Goal: Transaction & Acquisition: Purchase product/service

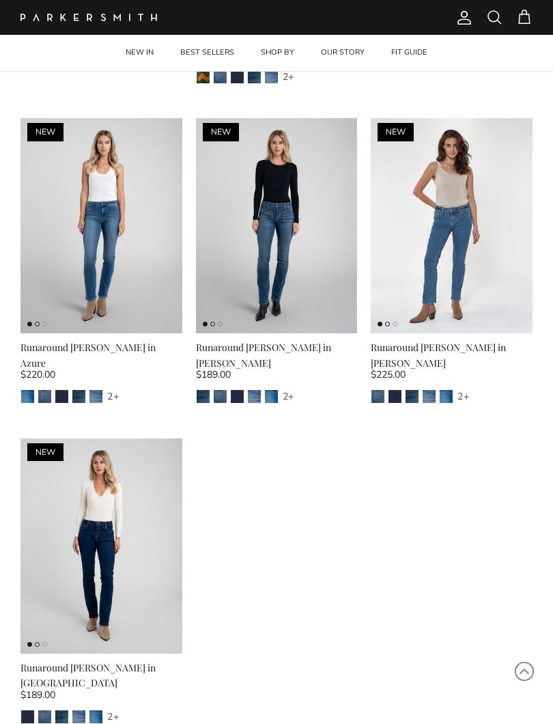
scroll to position [353, 0]
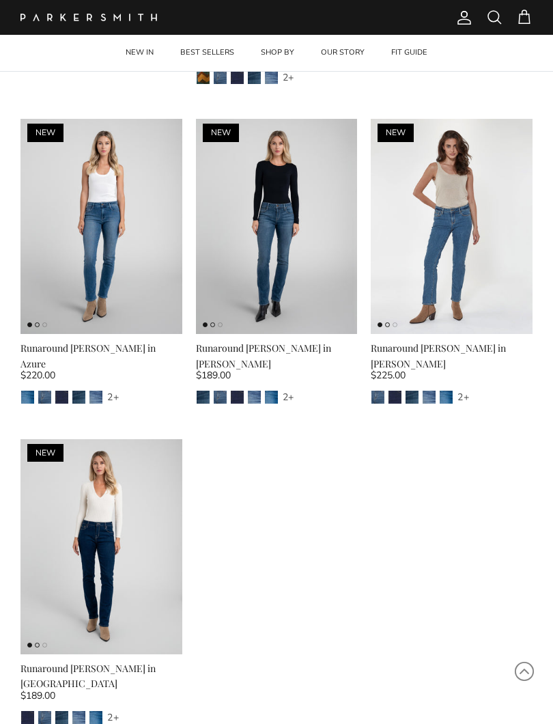
click at [455, 232] on img at bounding box center [452, 227] width 162 height 216
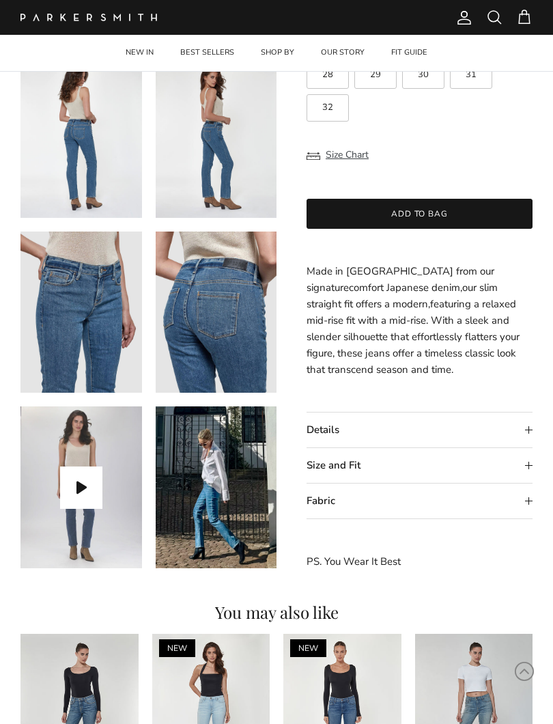
scroll to position [304, 0]
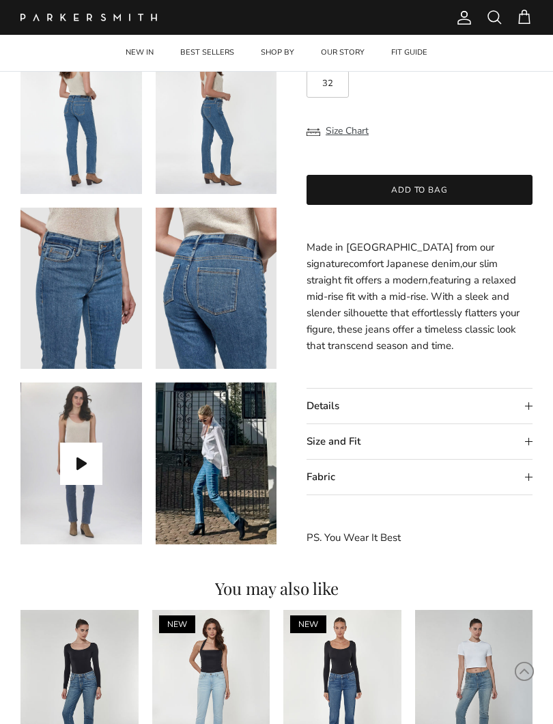
click at [337, 425] on summary "Size and Fit" at bounding box center [419, 441] width 226 height 35
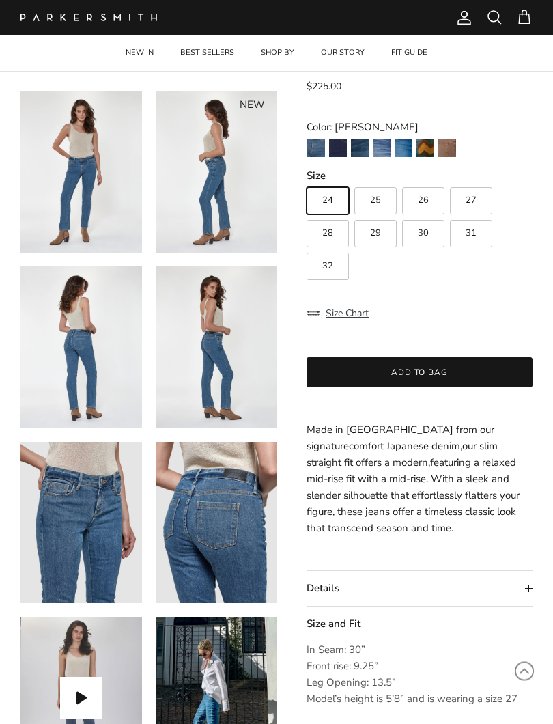
scroll to position [97, 0]
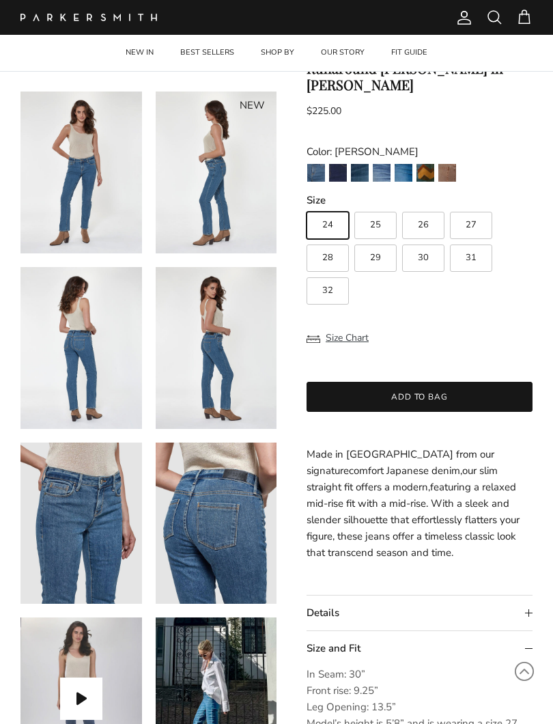
click at [335, 193] on fieldset "Size 24 25 26 27 28 29 30 31 32" at bounding box center [419, 248] width 226 height 111
click at [335, 164] on img "Camden" at bounding box center [338, 173] width 18 height 18
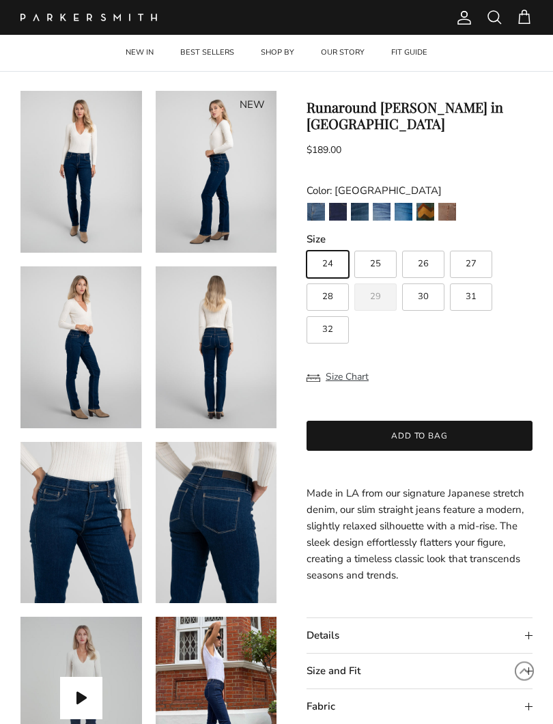
scroll to position [48, 0]
click at [314, 203] on img "Jagger" at bounding box center [316, 212] width 18 height 18
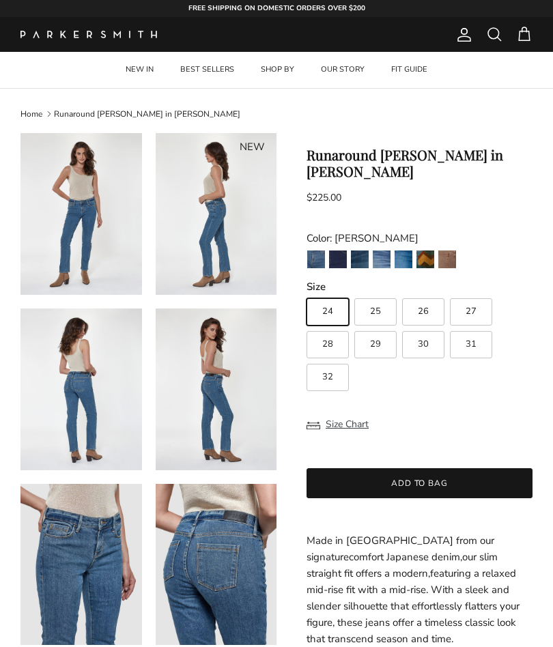
click at [356, 251] on img "Gash" at bounding box center [360, 260] width 18 height 18
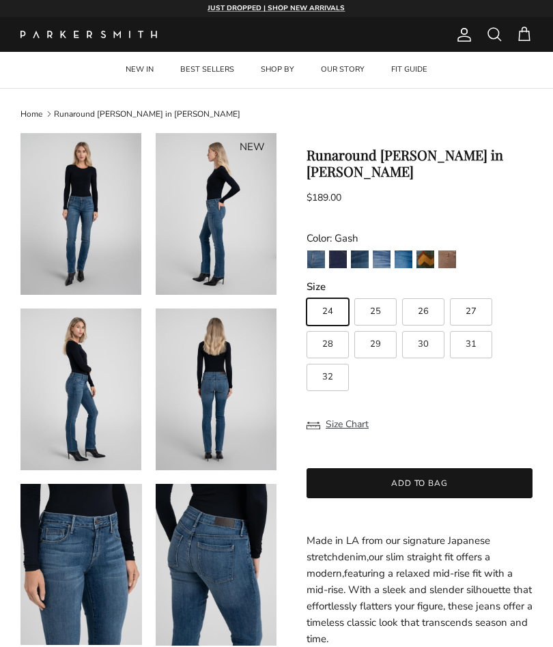
click at [422, 307] on span "26" at bounding box center [423, 311] width 11 height 9
click at [306, 293] on input "26" at bounding box center [306, 292] width 1 height 1
radio input "true"
click at [424, 251] on img "Fairchild" at bounding box center [425, 260] width 18 height 18
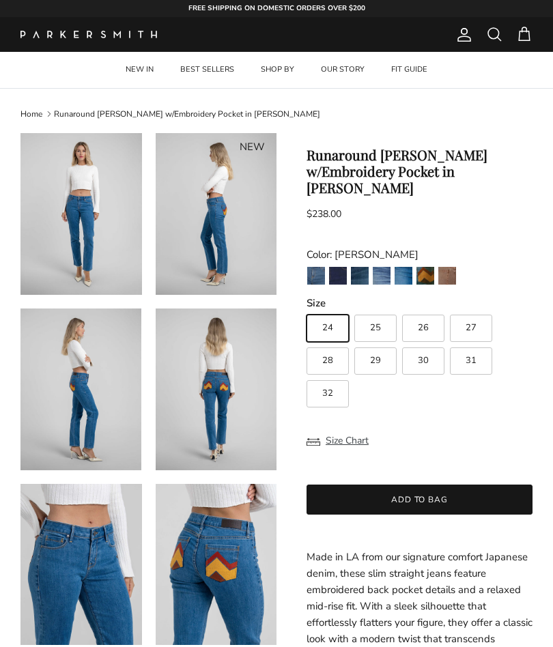
click at [453, 267] on img "Toffee" at bounding box center [447, 276] width 18 height 18
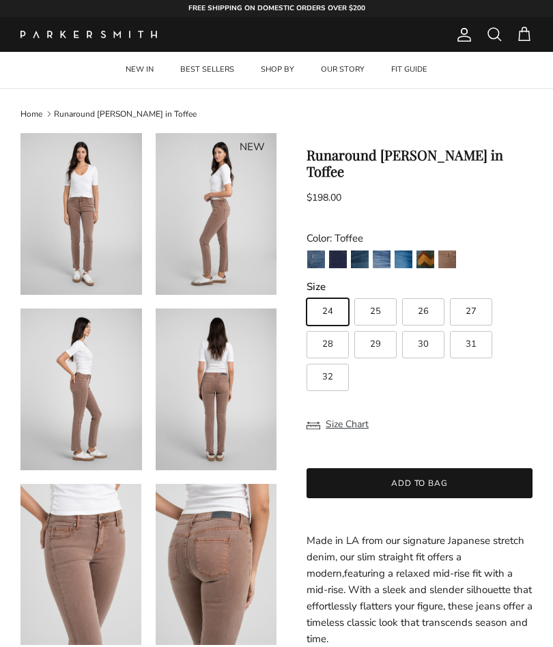
click at [400, 251] on img "Azure" at bounding box center [404, 260] width 18 height 18
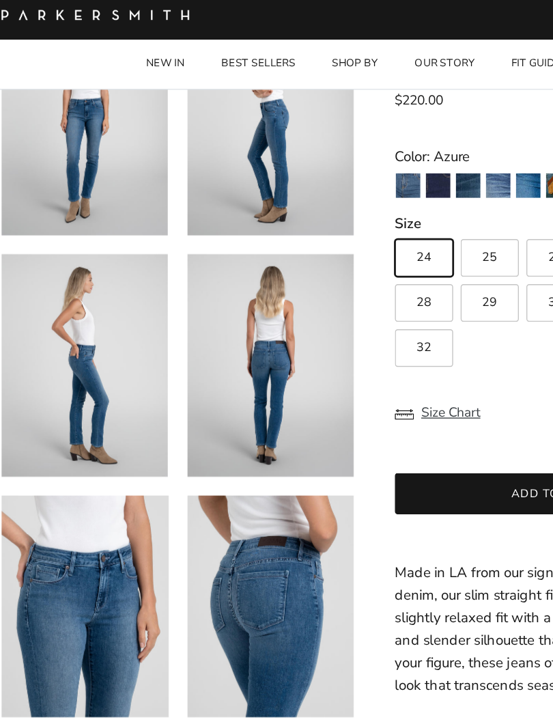
scroll to position [113, 0]
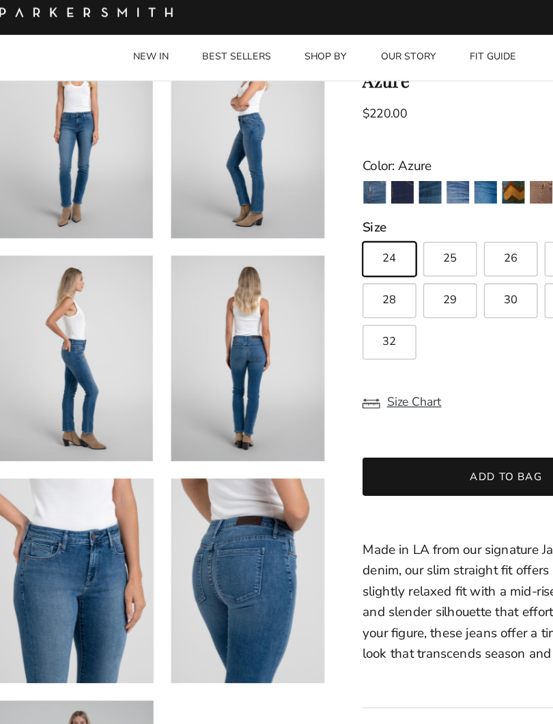
click at [395, 151] on img "Azure" at bounding box center [404, 159] width 18 height 18
click at [373, 151] on img "Lust" at bounding box center [382, 159] width 18 height 18
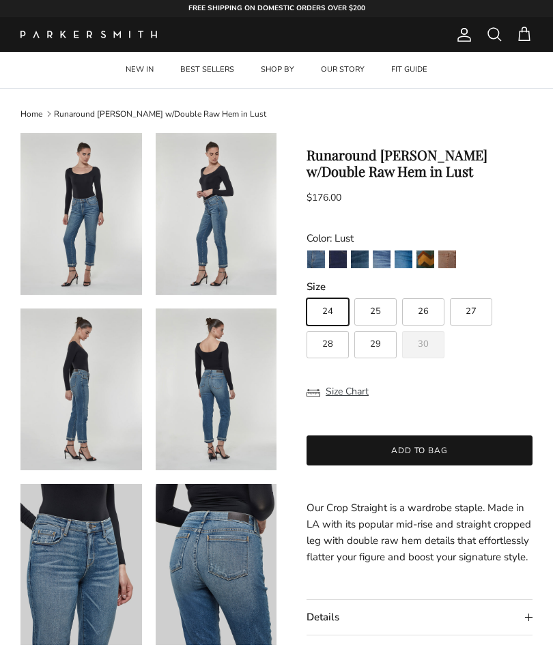
click at [354, 256] on img "Gash" at bounding box center [360, 260] width 18 height 18
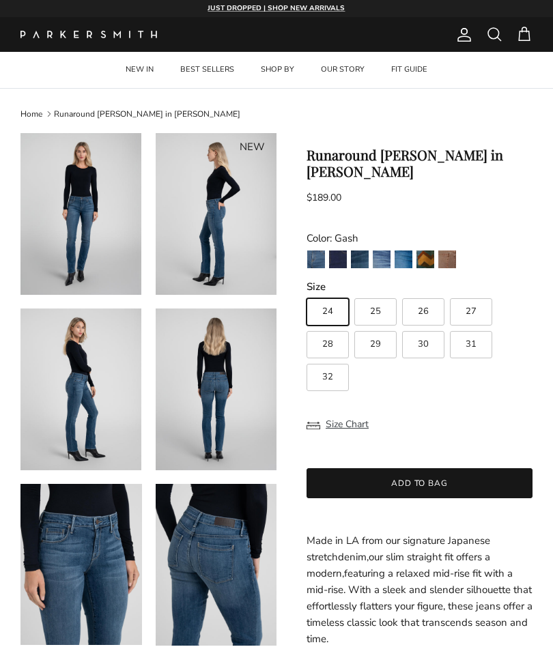
click at [315, 251] on img "Jagger" at bounding box center [316, 260] width 18 height 18
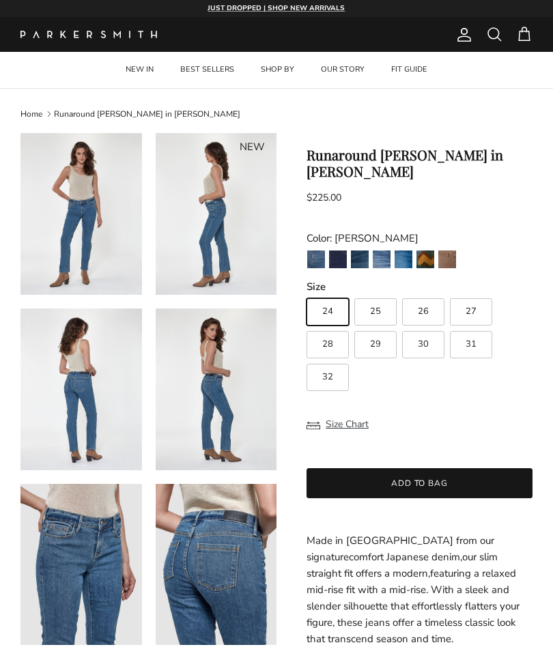
click at [205, 243] on img at bounding box center [216, 214] width 121 height 162
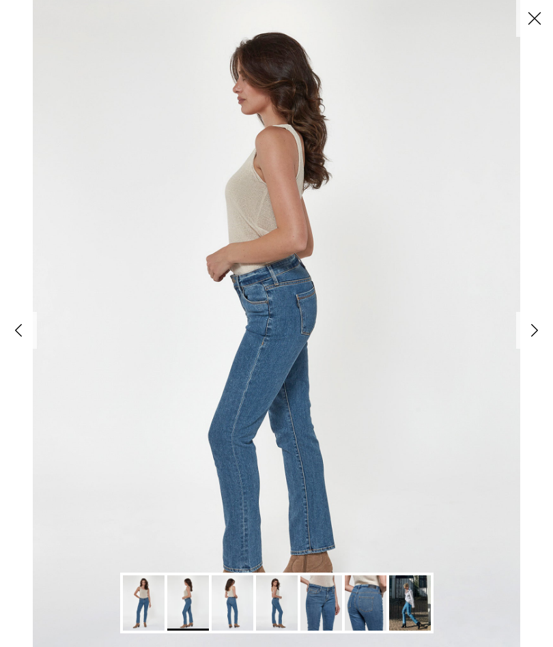
click at [527, 21] on button "Close" at bounding box center [534, 18] width 37 height 37
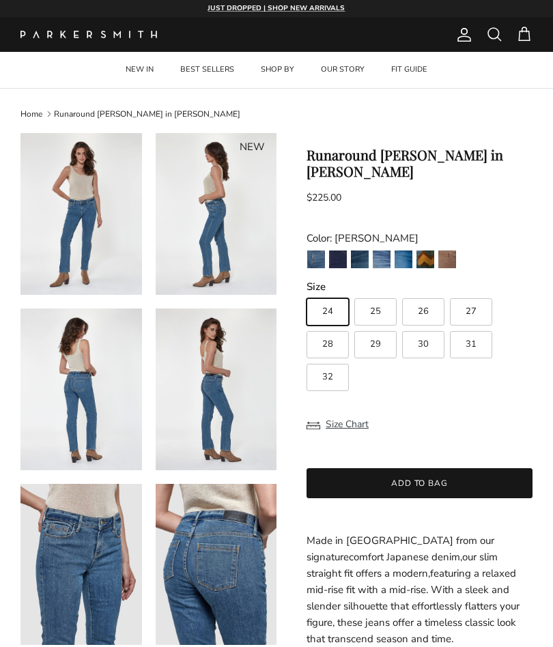
click at [424, 307] on span "26" at bounding box center [423, 311] width 11 height 9
click at [306, 293] on input "26" at bounding box center [306, 292] width 1 height 1
radio input "true"
click at [391, 468] on button "Add to bag" at bounding box center [419, 483] width 226 height 30
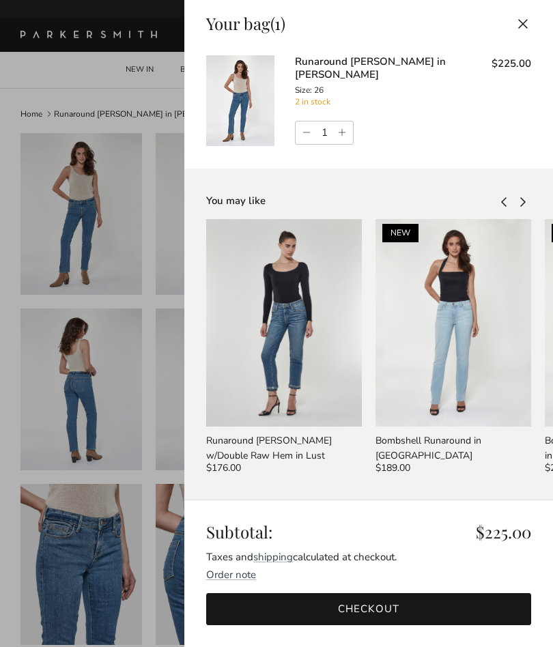
click at [354, 610] on link "Checkout" at bounding box center [368, 609] width 325 height 32
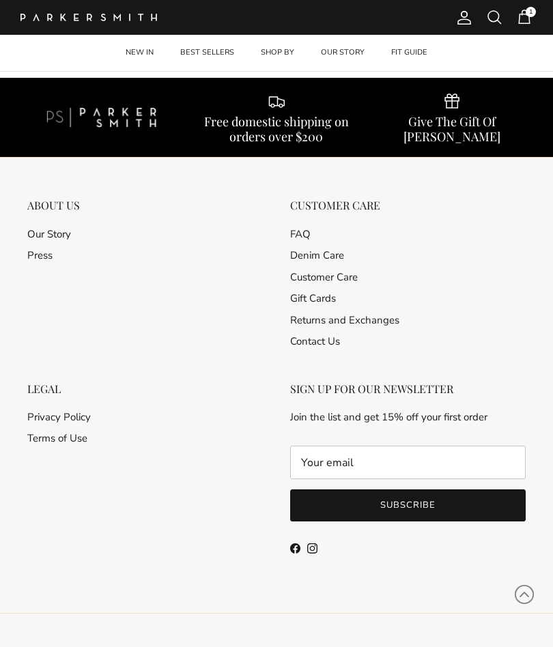
scroll to position [1165, 0]
